Goal: Information Seeking & Learning: Learn about a topic

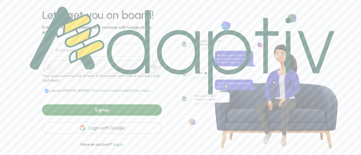
click at [97, 130] on div "Login with Google" at bounding box center [102, 128] width 120 height 11
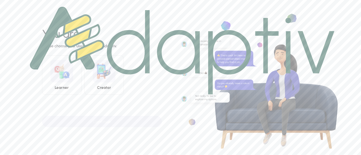
click at [69, 82] on img at bounding box center [182, 51] width 304 height 88
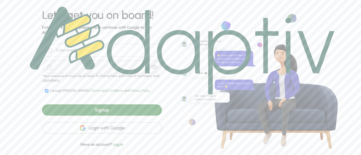
click at [113, 130] on div "Login with Google" at bounding box center [102, 128] width 120 height 11
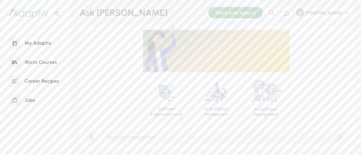
scroll to position [45, 0]
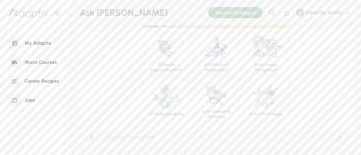
click at [29, 105] on div "Jobs" at bounding box center [29, 100] width 19 height 12
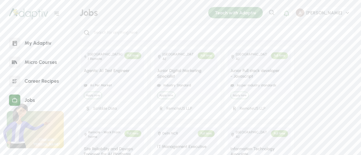
click at [37, 74] on div "Career Recipes" at bounding box center [36, 81] width 59 height 17
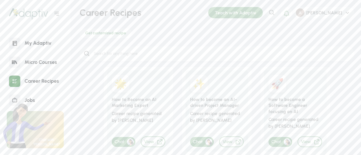
click at [42, 65] on div "Micro Courses" at bounding box center [40, 62] width 41 height 12
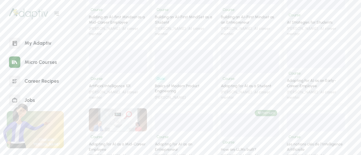
scroll to position [364, 0]
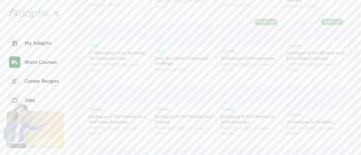
click at [41, 39] on div "My Adaptiv" at bounding box center [37, 43] width 35 height 12
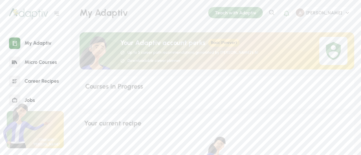
click at [56, 12] on icon at bounding box center [56, 14] width 5 height 4
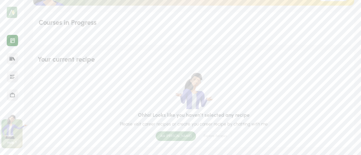
scroll to position [65, 0]
click at [176, 135] on div "Ask Ada" at bounding box center [176, 136] width 40 height 10
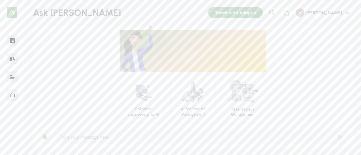
scroll to position [45, 0]
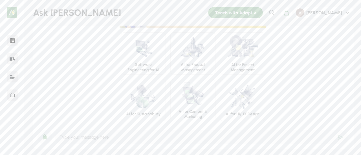
click at [101, 142] on input "text" at bounding box center [201, 137] width 294 height 15
click at [145, 63] on div "Software Engineering for AI" at bounding box center [143, 67] width 36 height 10
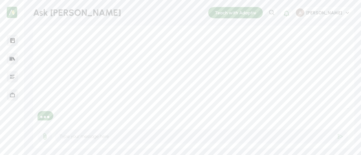
scroll to position [0, 0]
